Goal: Complete application form

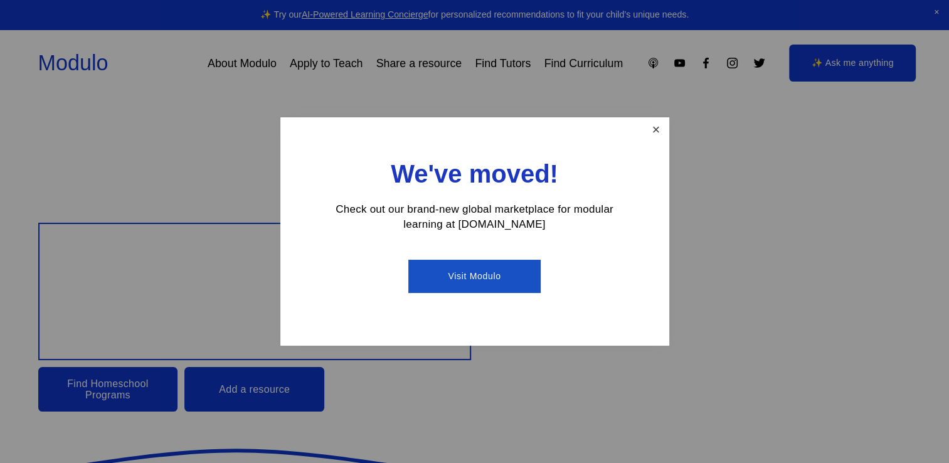
click at [645, 131] on link "Close" at bounding box center [656, 130] width 22 height 22
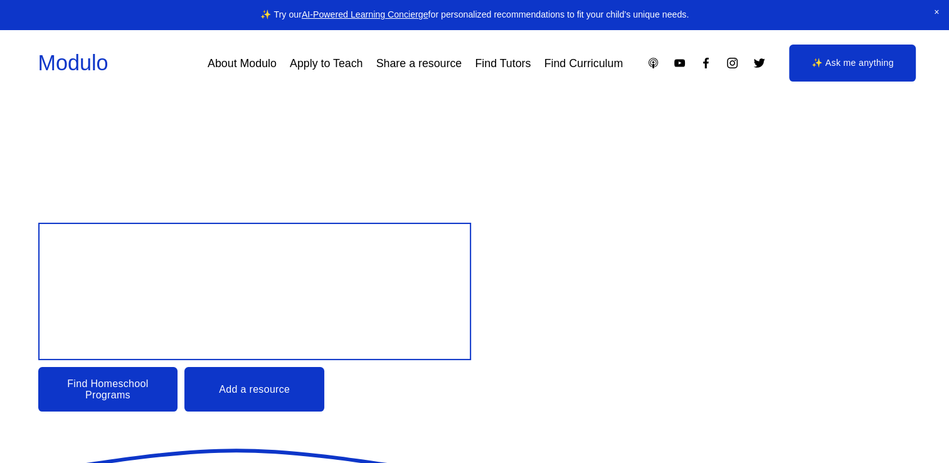
click at [332, 65] on link "Apply to Teach" at bounding box center [326, 63] width 73 height 23
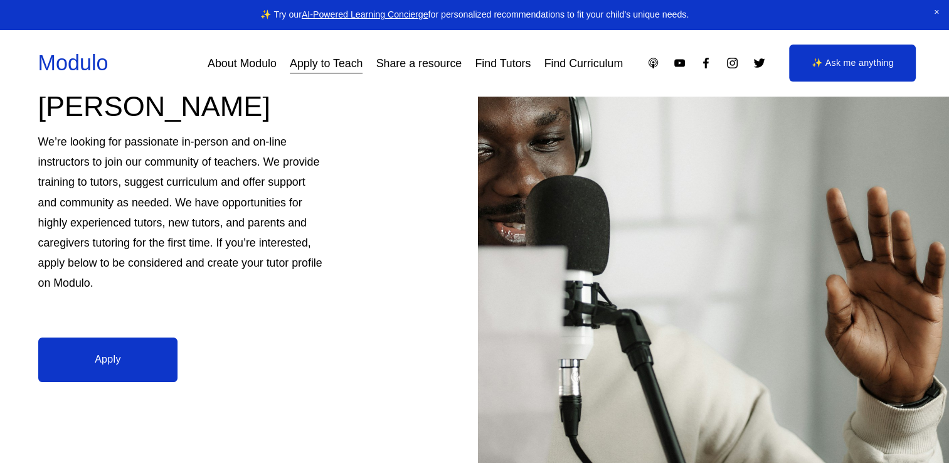
scroll to position [391, 0]
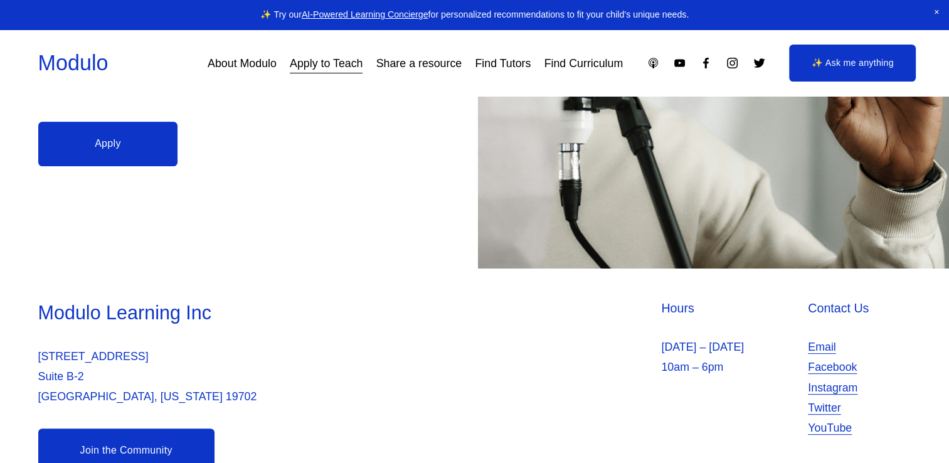
click at [107, 143] on link "Apply" at bounding box center [108, 144] width 140 height 45
